Goal: Task Accomplishment & Management: Use online tool/utility

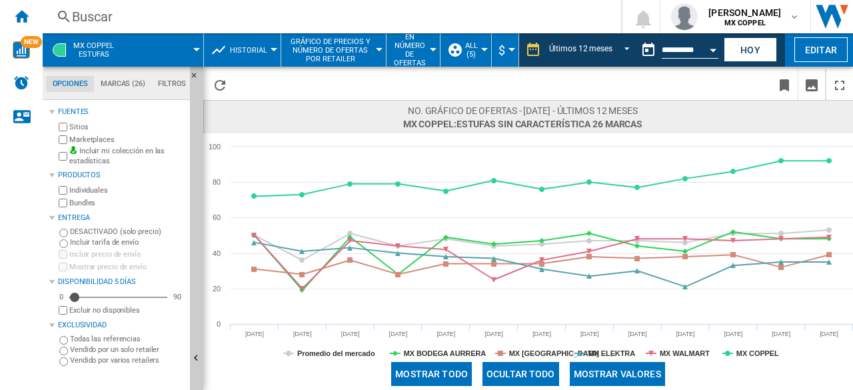
click at [169, 54] on span at bounding box center [165, 49] width 64 height 33
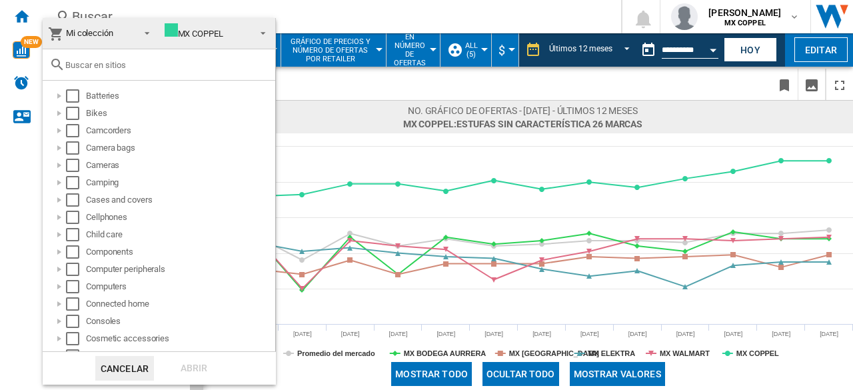
click at [297, 74] on md-backdrop at bounding box center [426, 195] width 853 height 390
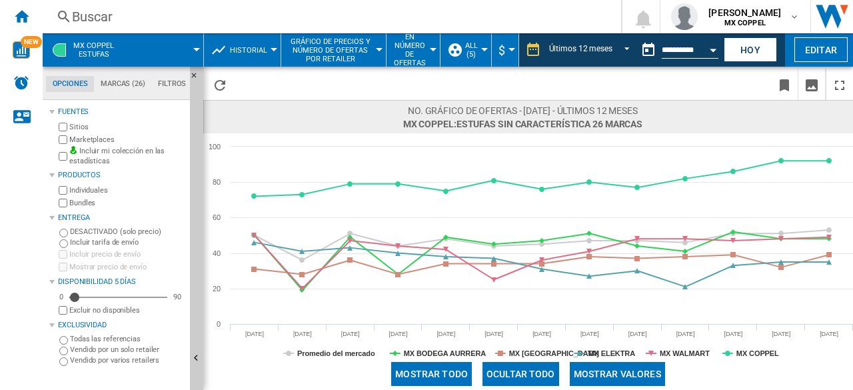
click at [91, 43] on span "MX COPPEL Estufas" at bounding box center [93, 49] width 41 height 17
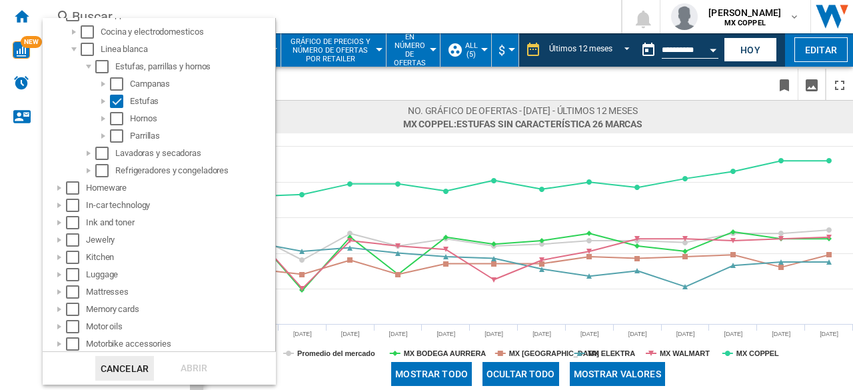
scroll to position [495, 0]
click at [299, 83] on md-backdrop at bounding box center [426, 195] width 853 height 390
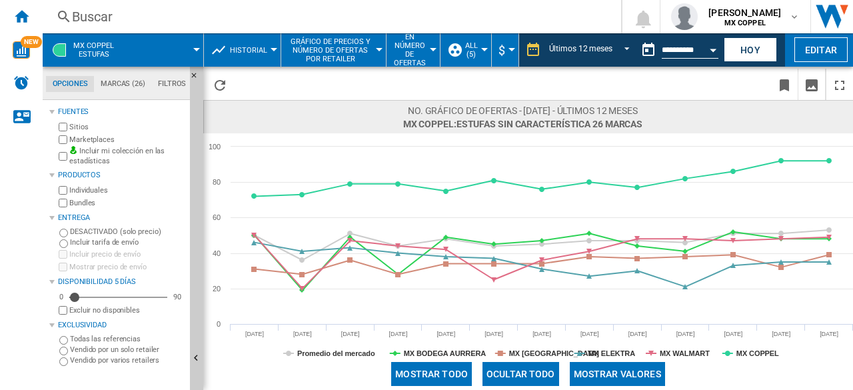
scroll to position [0, 0]
click at [128, 46] on div "MX COPPEL Estufas" at bounding box center [122, 49] width 147 height 33
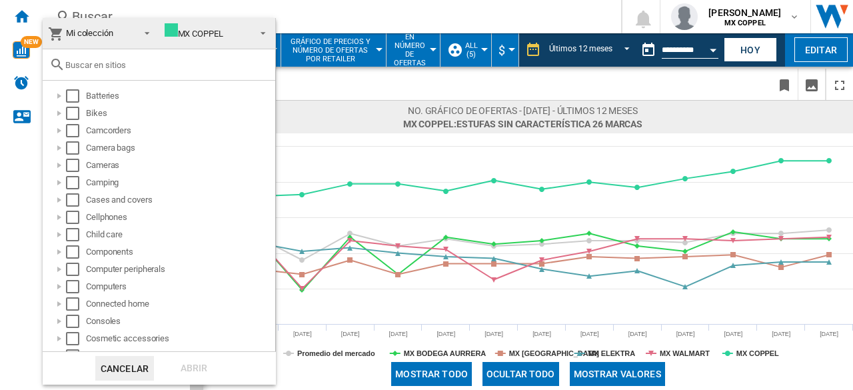
click at [99, 28] on span "Mi colección" at bounding box center [89, 33] width 47 height 10
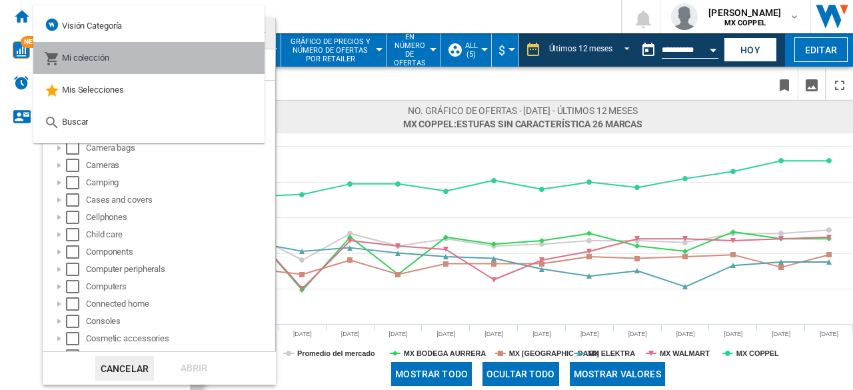
click at [56, 60] on md-icon at bounding box center [52, 59] width 16 height 16
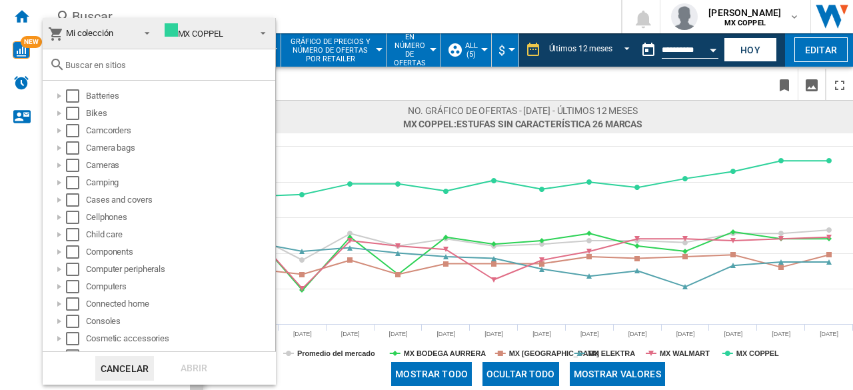
click at [25, 19] on md-backdrop at bounding box center [426, 195] width 853 height 390
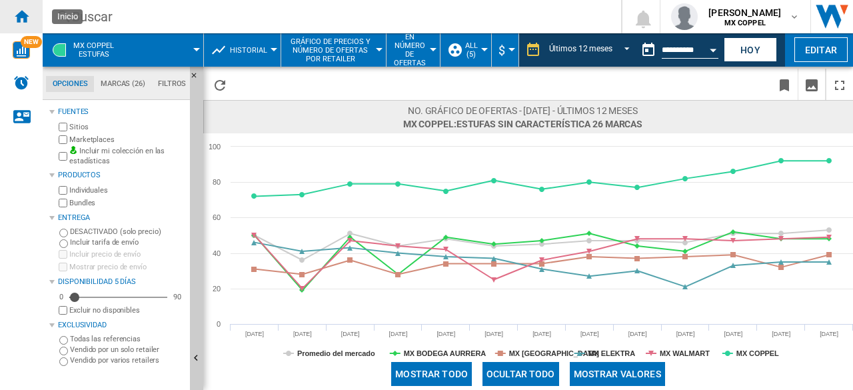
click at [28, 14] on ng-md-icon "Inicio" at bounding box center [21, 16] width 16 height 16
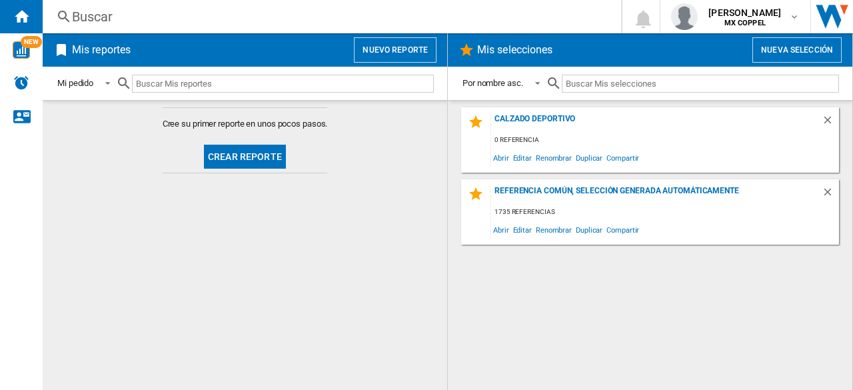
click at [406, 50] on button "Nuevo reporte" at bounding box center [395, 49] width 83 height 25
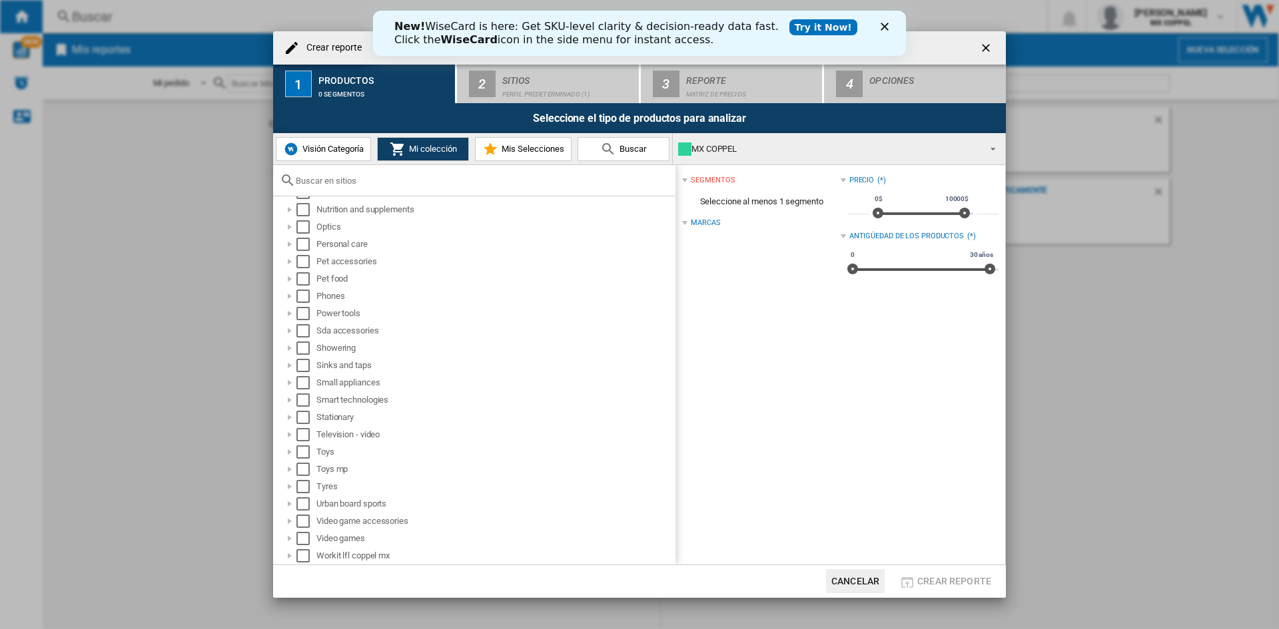
scroll to position [625, 0]
